Goal: Transaction & Acquisition: Purchase product/service

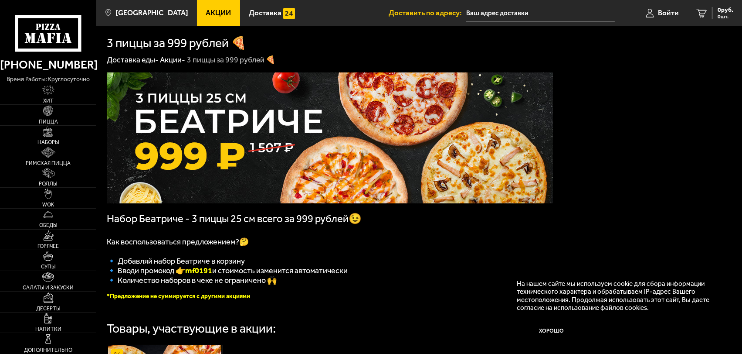
click at [499, 4] on li "Доставить по адресу:" at bounding box center [502, 13] width 226 height 26
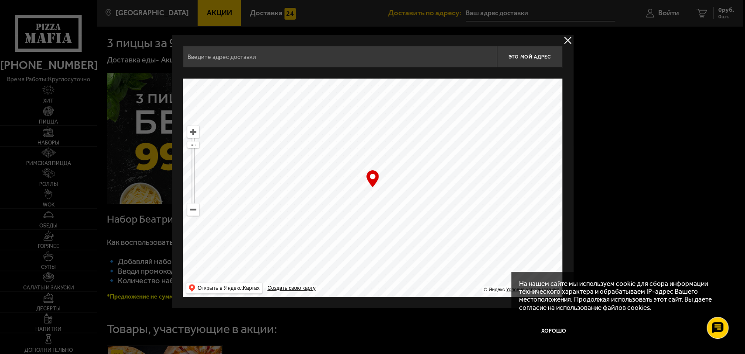
click at [399, 50] on input "text" at bounding box center [340, 57] width 314 height 22
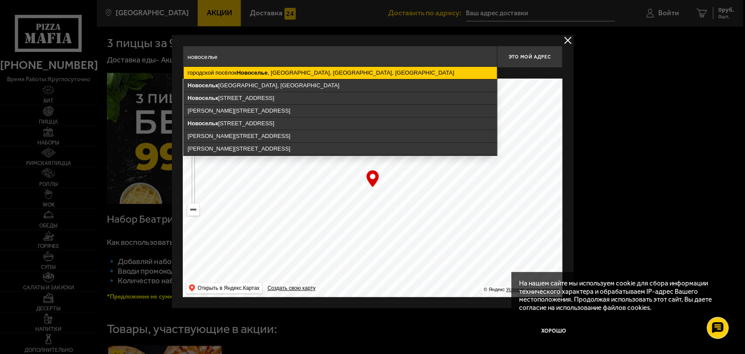
click at [340, 77] on ymaps "городской посёлок [GEOGRAPHIC_DATA] , [GEOGRAPHIC_DATA], [GEOGRAPHIC_DATA], [GE…" at bounding box center [340, 73] width 313 height 12
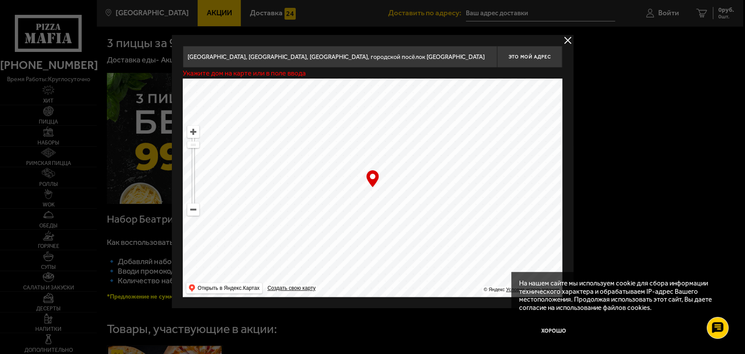
click at [403, 58] on input "[GEOGRAPHIC_DATA], [GEOGRAPHIC_DATA], [GEOGRAPHIC_DATA], городской посёлок [GEO…" at bounding box center [340, 57] width 314 height 22
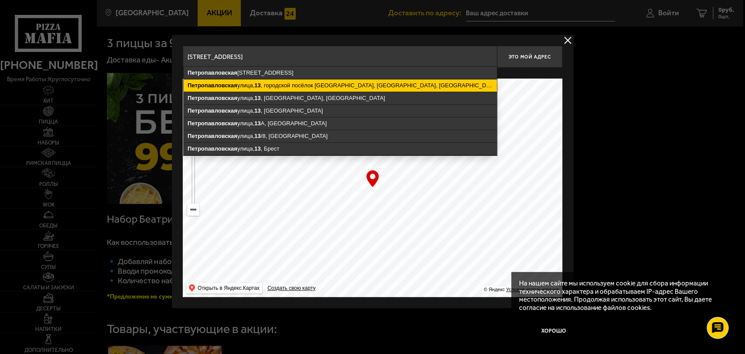
click at [320, 81] on ymaps "[STREET_ADDRESS]" at bounding box center [340, 85] width 313 height 12
type input "[STREET_ADDRESS]"
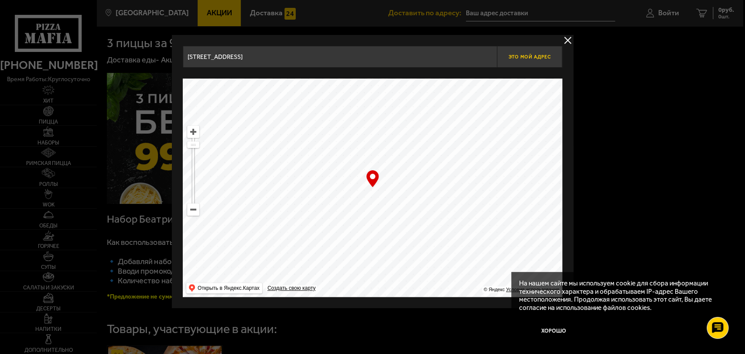
click at [510, 52] on button "Это мой адрес" at bounding box center [529, 57] width 65 height 22
